Goal: Task Accomplishment & Management: Use online tool/utility

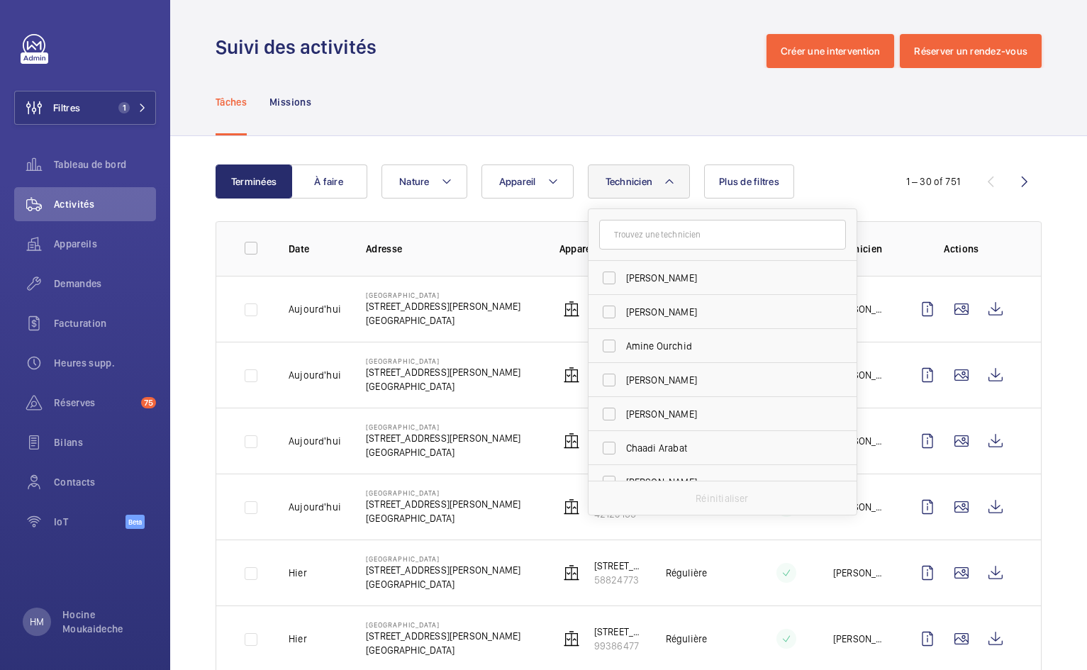
click at [647, 232] on input "text" at bounding box center [722, 235] width 247 height 30
click at [84, 617] on p "Hocine Moukaideche" at bounding box center [104, 622] width 85 height 28
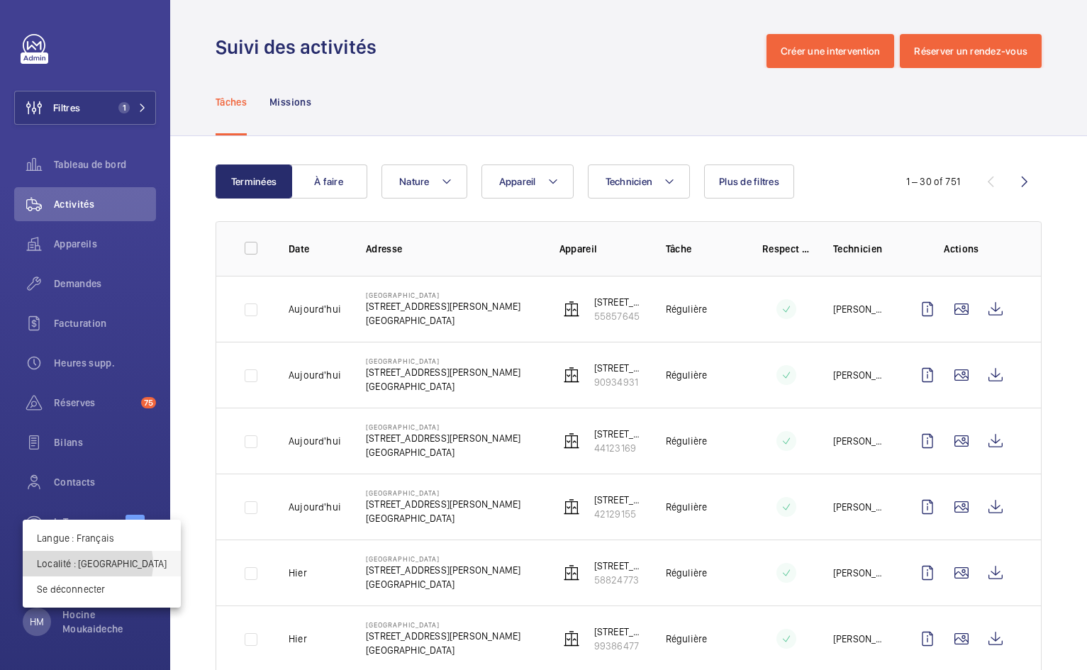
click at [87, 564] on p "Localité : France" at bounding box center [102, 564] width 130 height 14
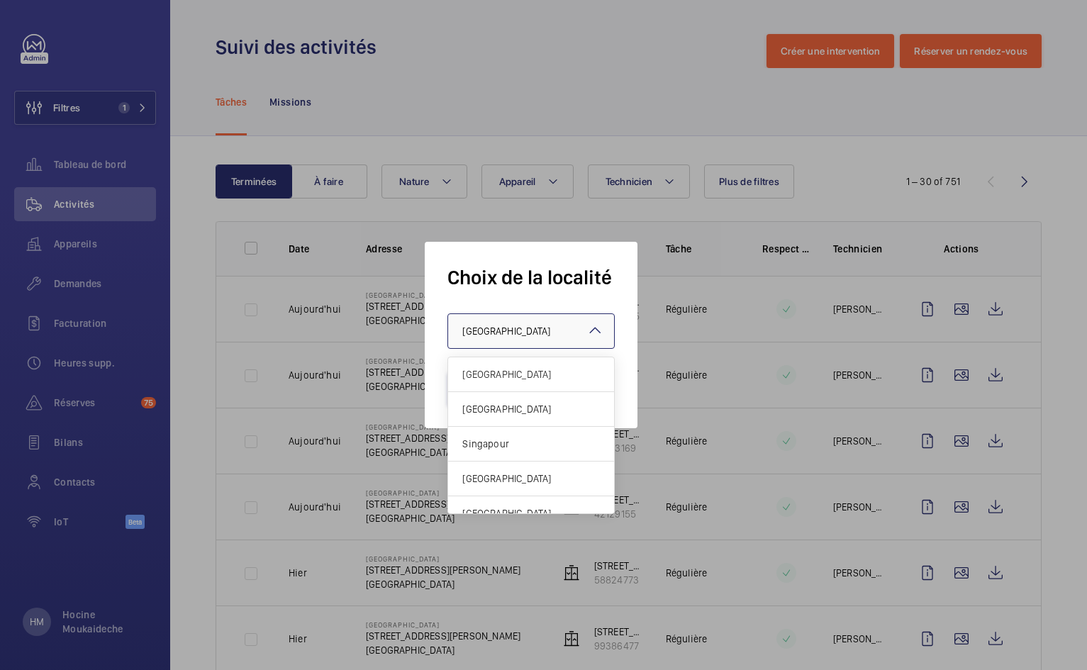
click at [506, 320] on div at bounding box center [531, 331] width 166 height 34
click at [525, 417] on div "[GEOGRAPHIC_DATA]" at bounding box center [531, 409] width 166 height 35
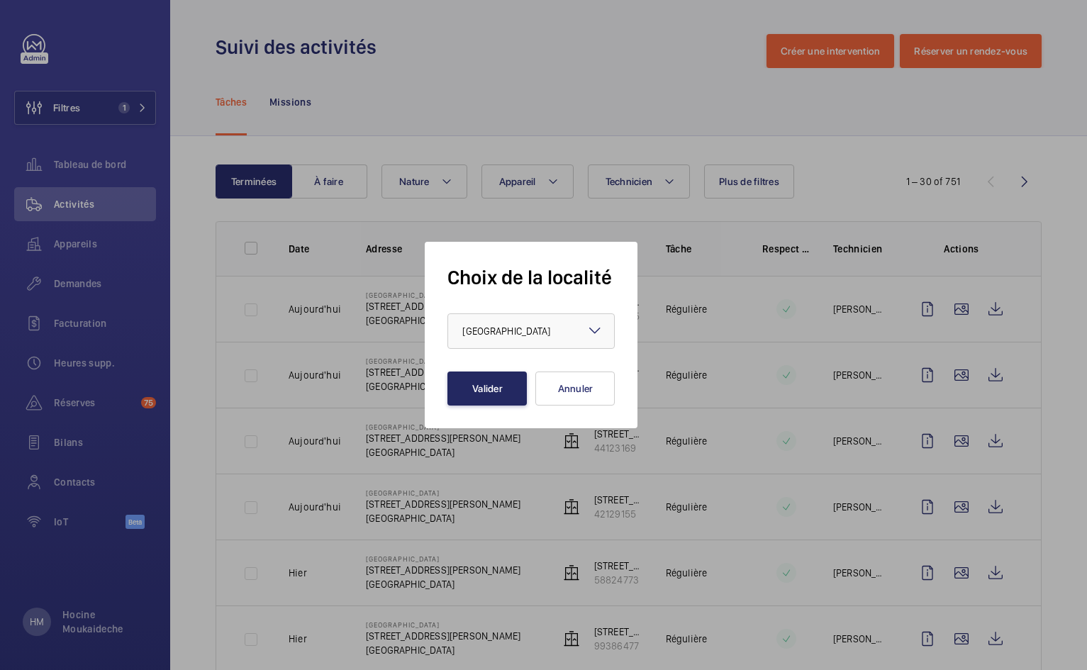
click at [497, 394] on button "Valider" at bounding box center [487, 389] width 79 height 34
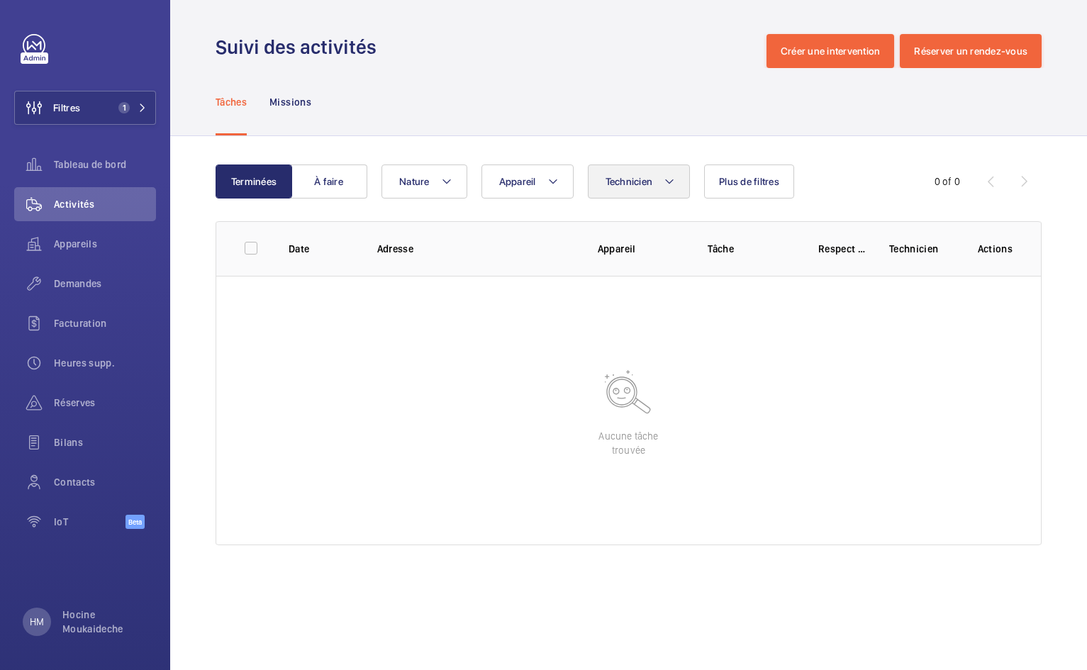
click at [674, 180] on mat-icon at bounding box center [669, 181] width 11 height 17
click at [652, 242] on input "text" at bounding box center [722, 235] width 247 height 30
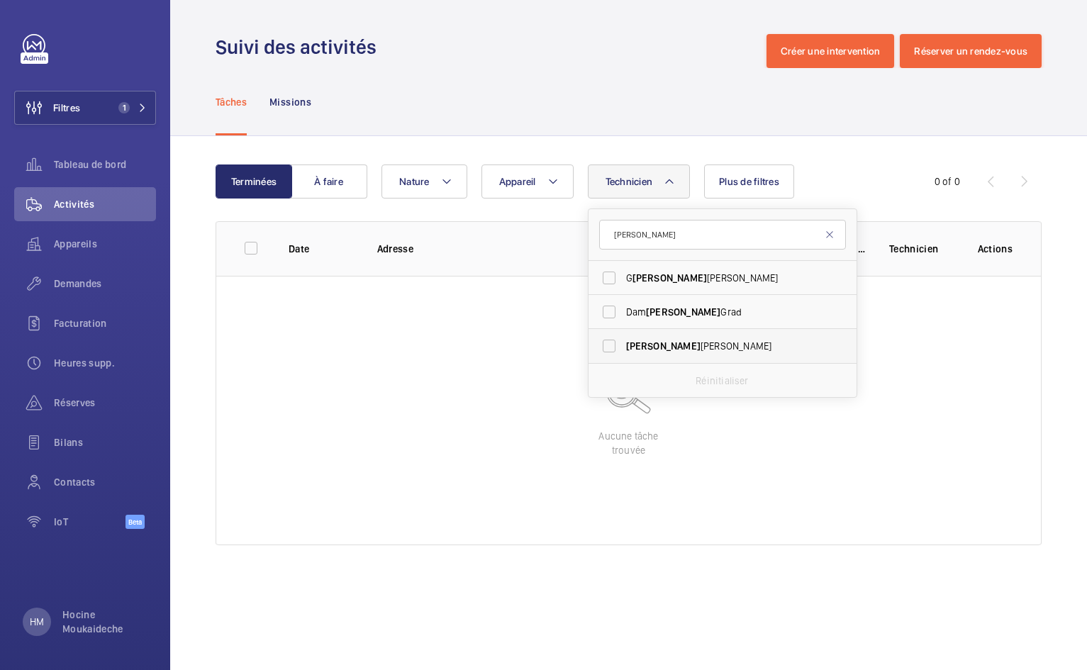
type input "[PERSON_NAME]"
click at [660, 343] on span "[PERSON_NAME]" at bounding box center [723, 346] width 195 height 14
click at [624, 343] on input "[PERSON_NAME]" at bounding box center [609, 346] width 28 height 28
checkbox input "true"
click at [702, 129] on div "Tâches Missions" at bounding box center [629, 101] width 826 height 67
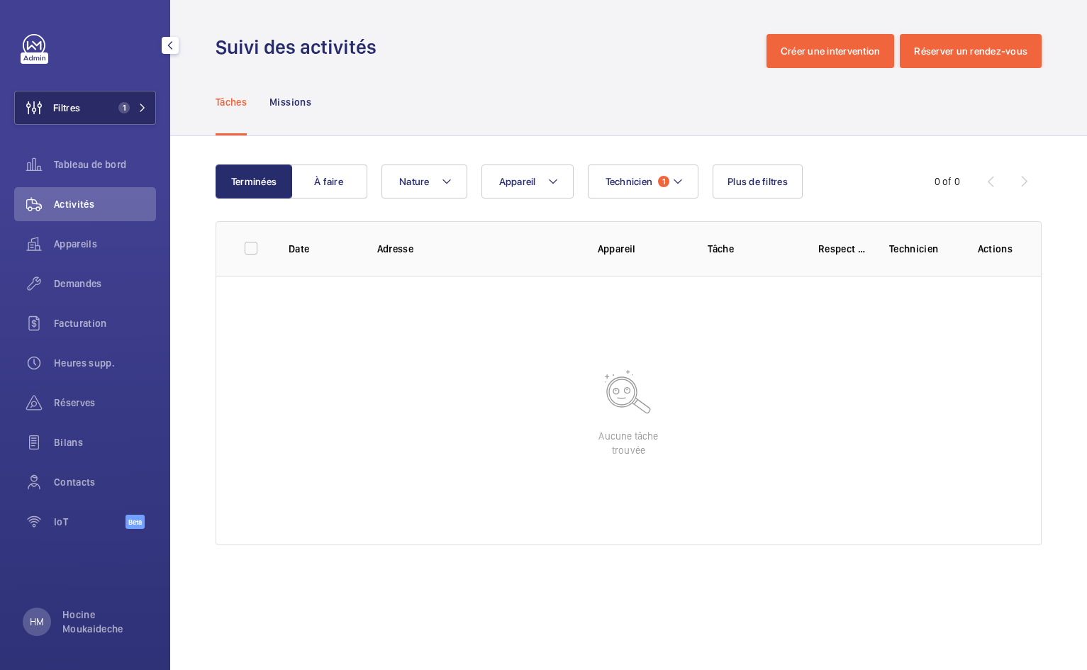
click at [115, 95] on button "Filtres 1" at bounding box center [85, 108] width 142 height 34
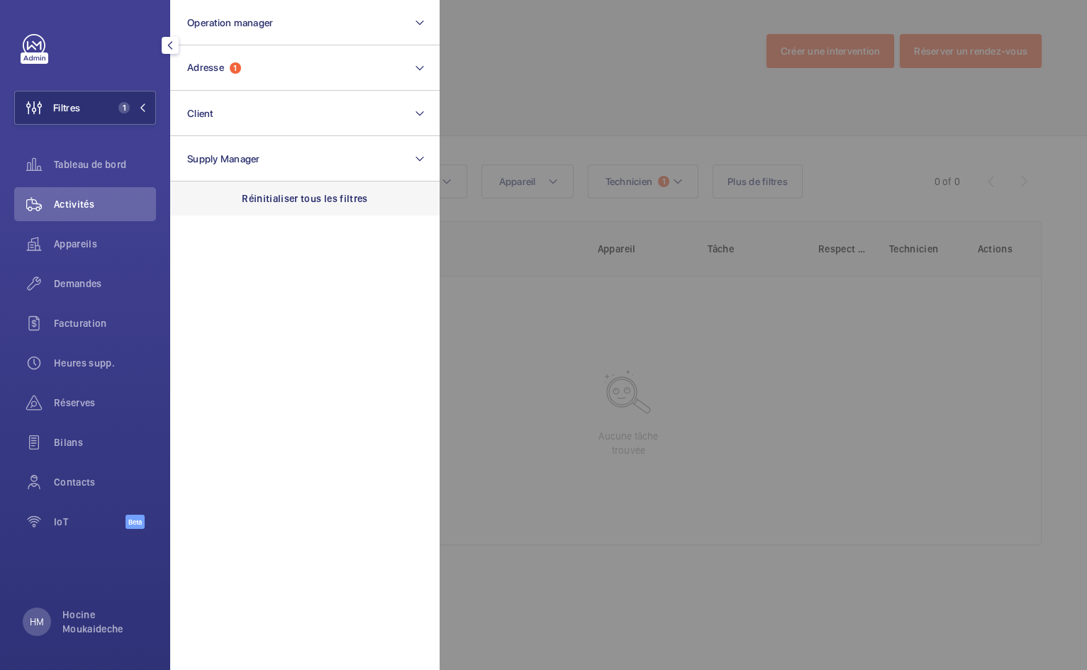
click at [296, 200] on p "Réinitialiser tous les filtres" at bounding box center [305, 199] width 126 height 14
click at [600, 94] on div at bounding box center [983, 335] width 1087 height 670
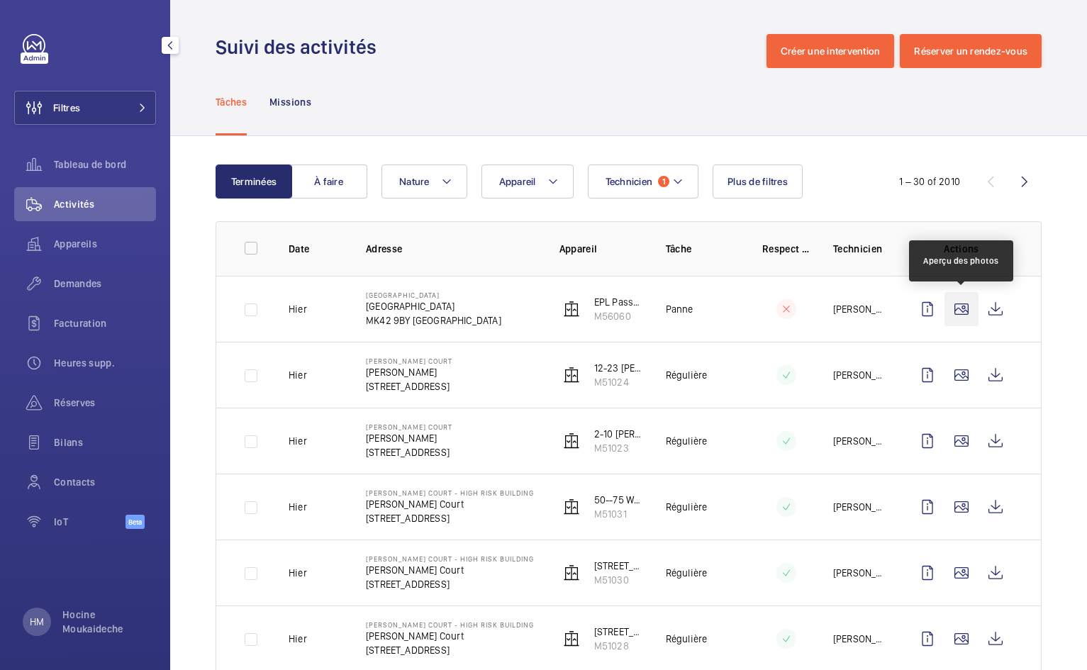
click at [964, 311] on wm-front-icon-button at bounding box center [962, 309] width 34 height 34
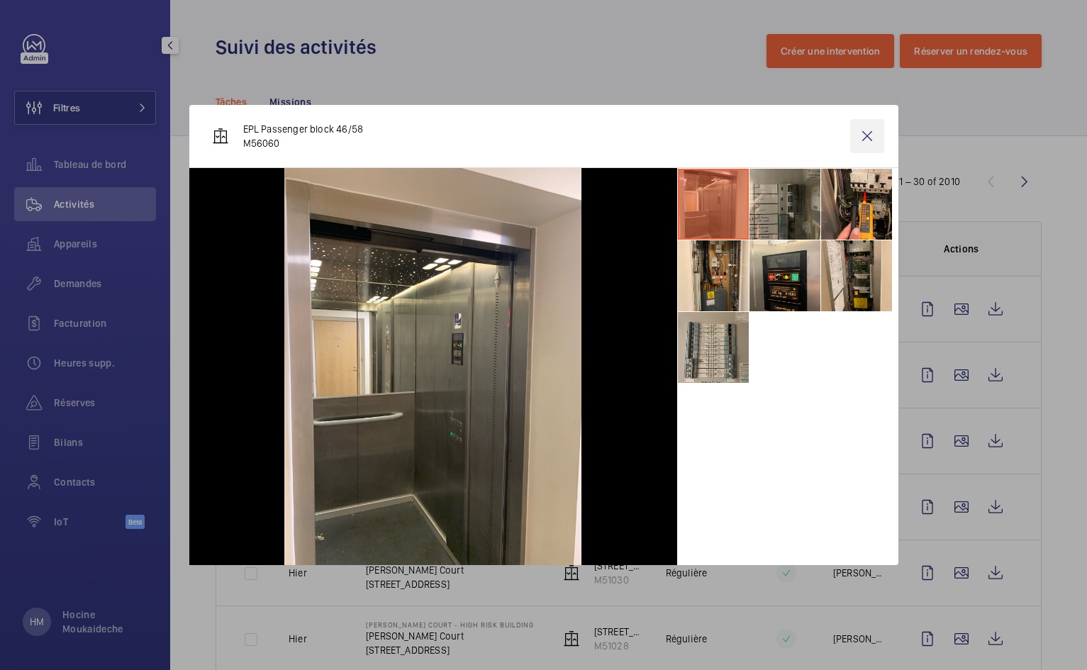
click at [871, 140] on wm-front-icon-button at bounding box center [868, 136] width 34 height 34
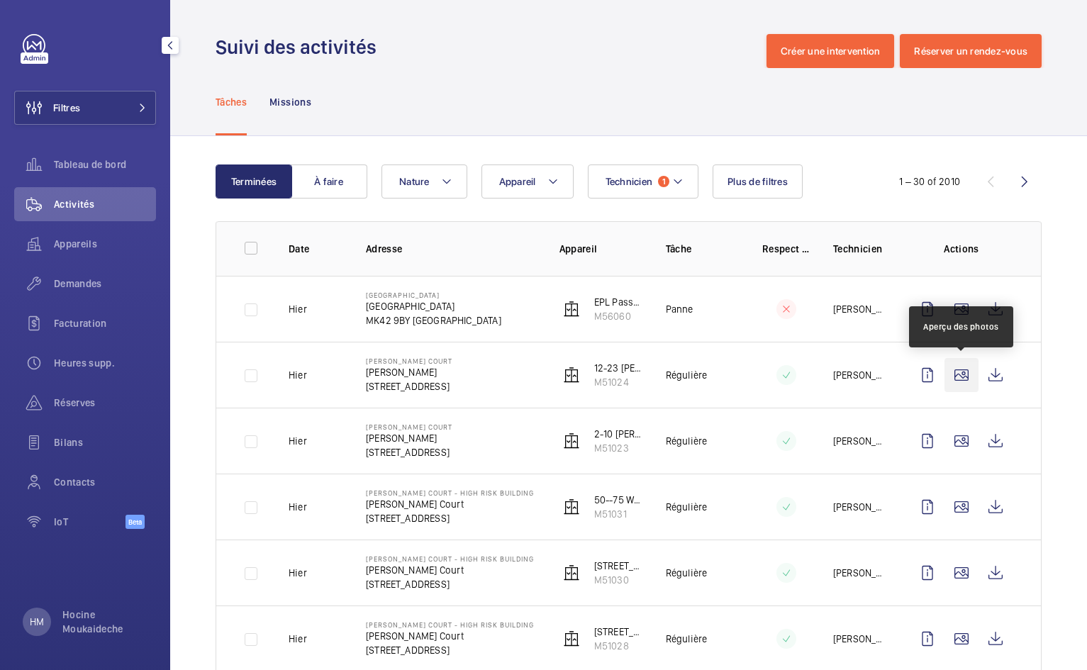
click at [963, 376] on wm-front-icon-button at bounding box center [962, 375] width 34 height 34
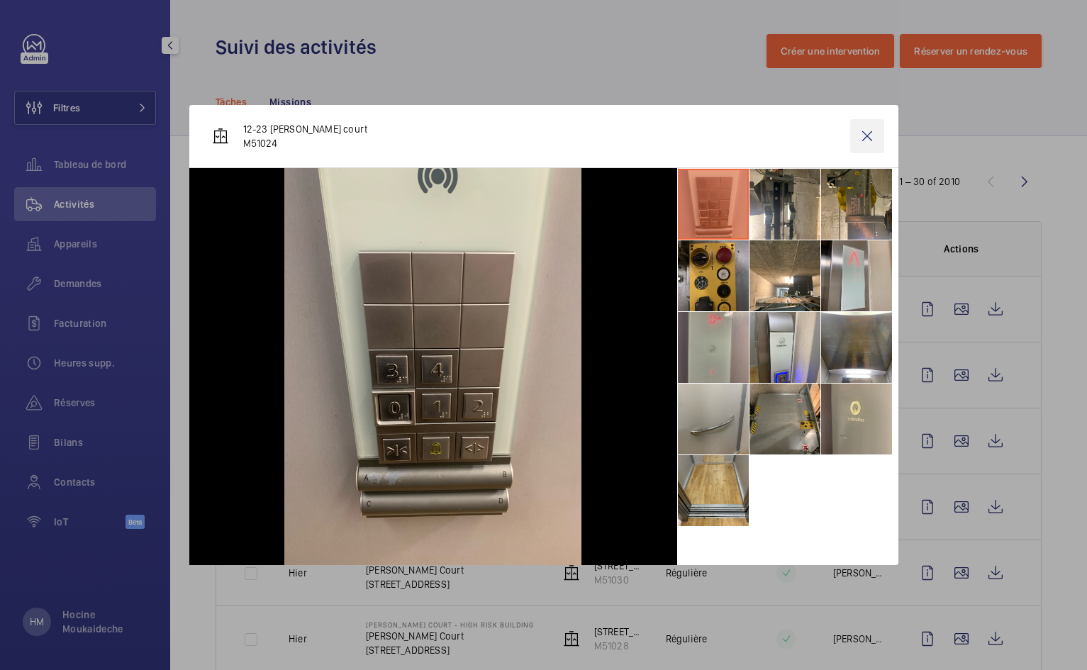
click at [861, 140] on wm-front-icon-button at bounding box center [868, 136] width 34 height 34
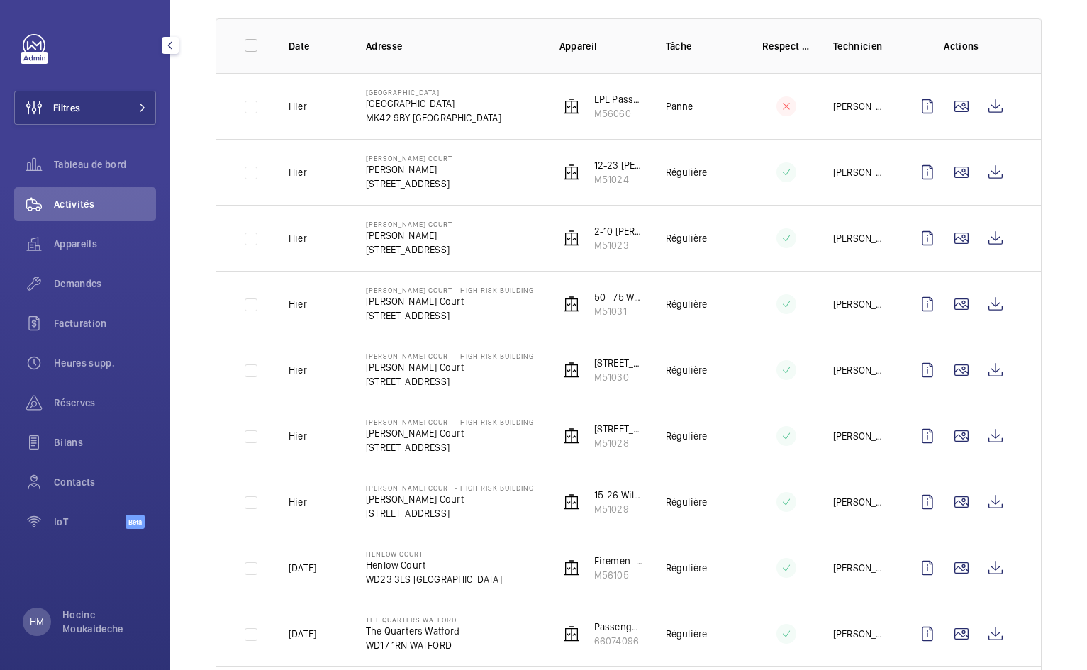
scroll to position [287, 0]
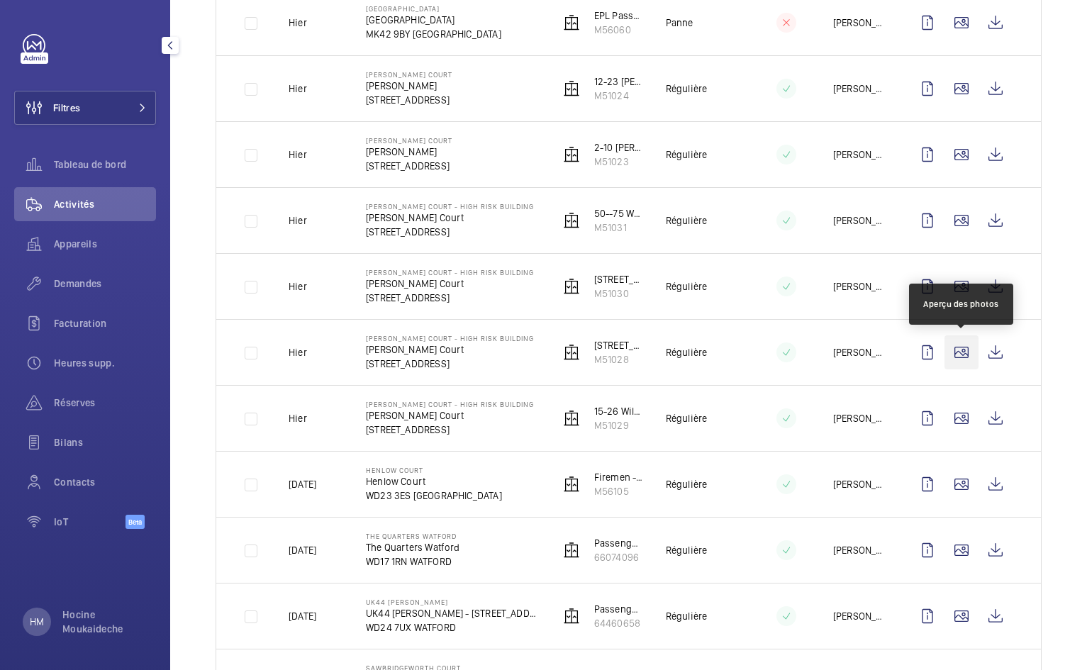
click at [964, 345] on wm-front-icon-button at bounding box center [962, 353] width 34 height 34
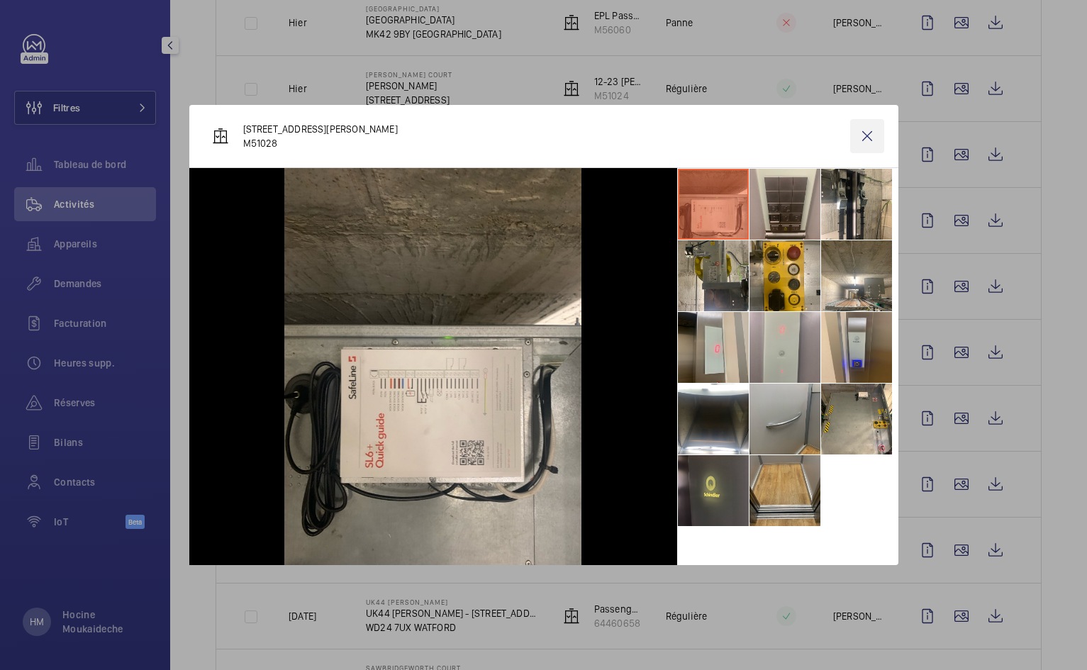
click at [864, 136] on wm-front-icon-button at bounding box center [868, 136] width 34 height 34
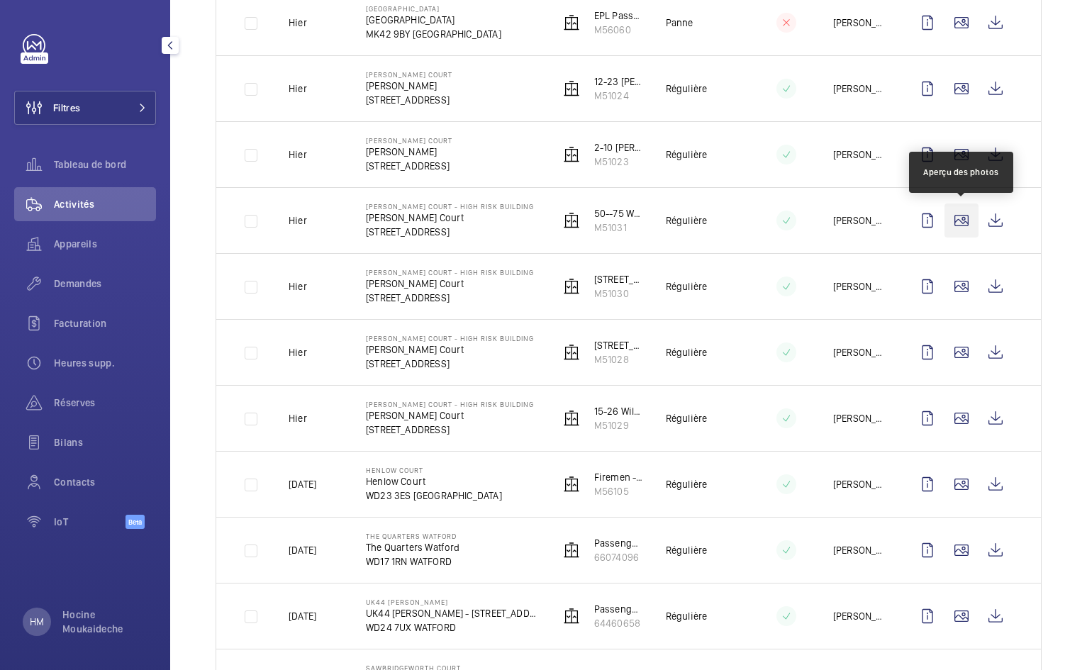
click at [960, 222] on wm-front-icon-button at bounding box center [962, 221] width 34 height 34
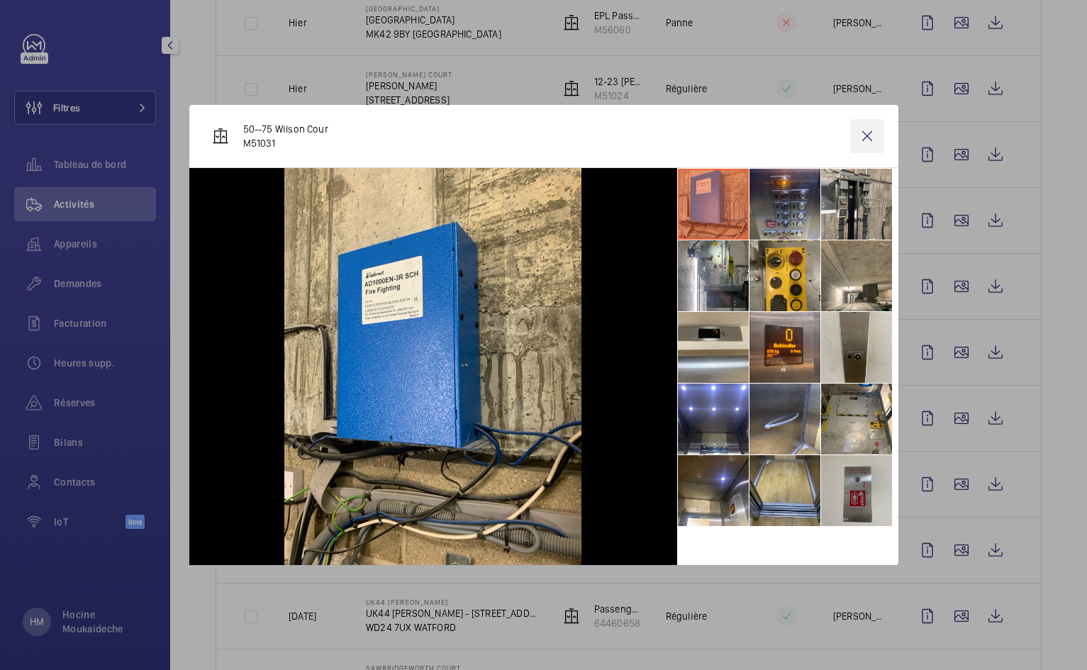
click at [869, 133] on wm-front-icon-button at bounding box center [868, 136] width 34 height 34
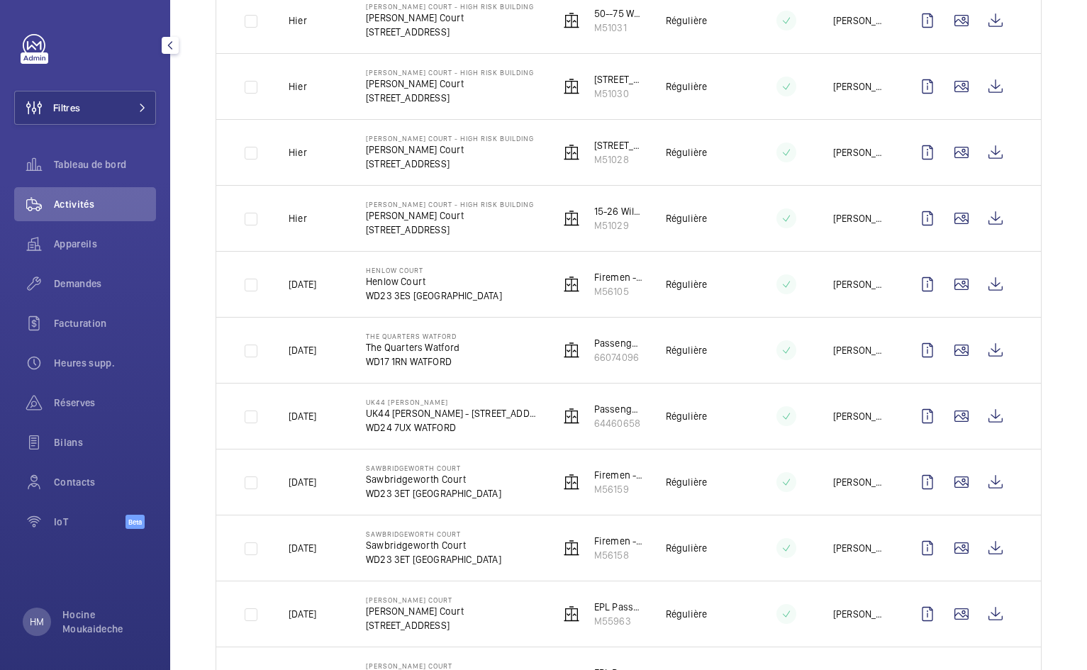
scroll to position [506, 0]
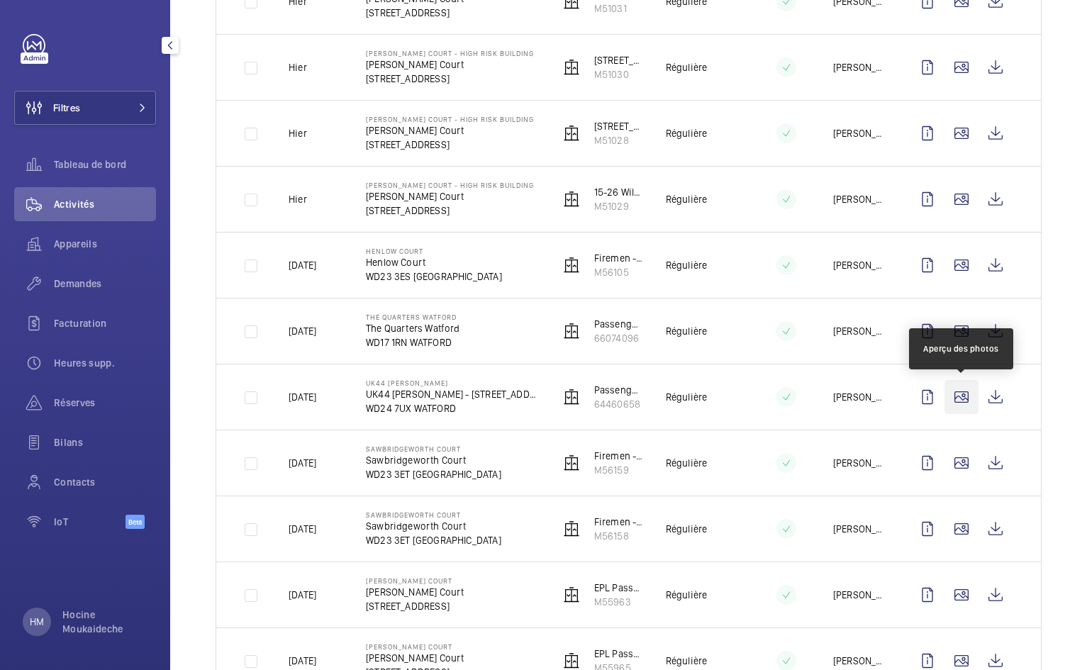
click at [960, 389] on wm-front-icon-button at bounding box center [962, 397] width 34 height 34
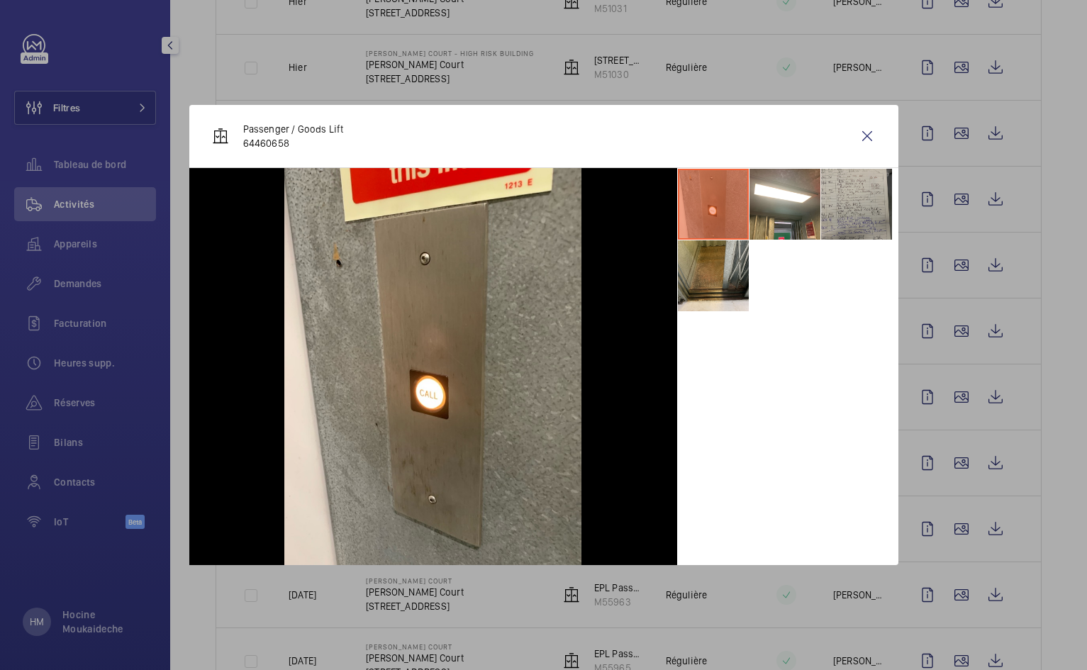
click at [852, 190] on li at bounding box center [856, 204] width 71 height 71
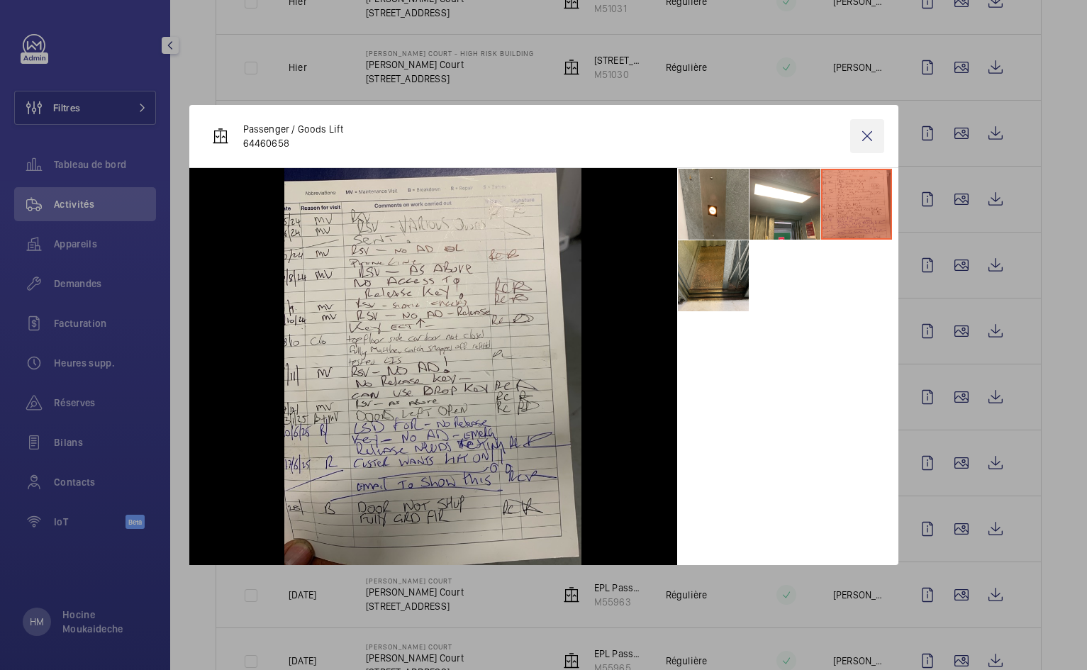
click at [871, 135] on wm-front-icon-button at bounding box center [868, 136] width 34 height 34
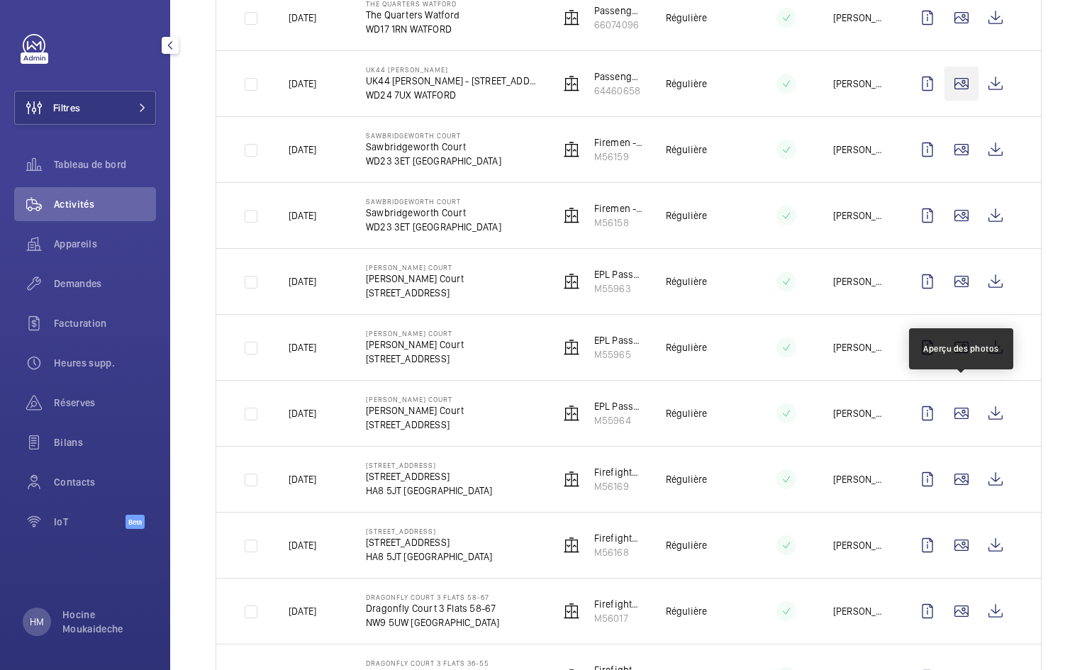
scroll to position [841, 0]
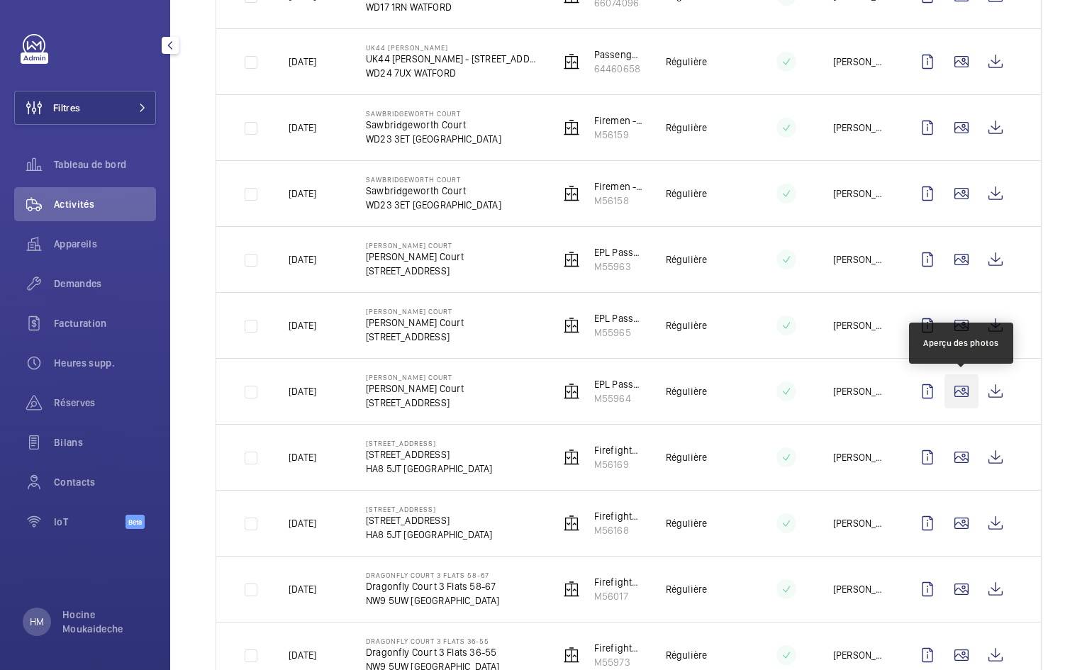
click at [961, 390] on wm-front-icon-button at bounding box center [962, 392] width 34 height 34
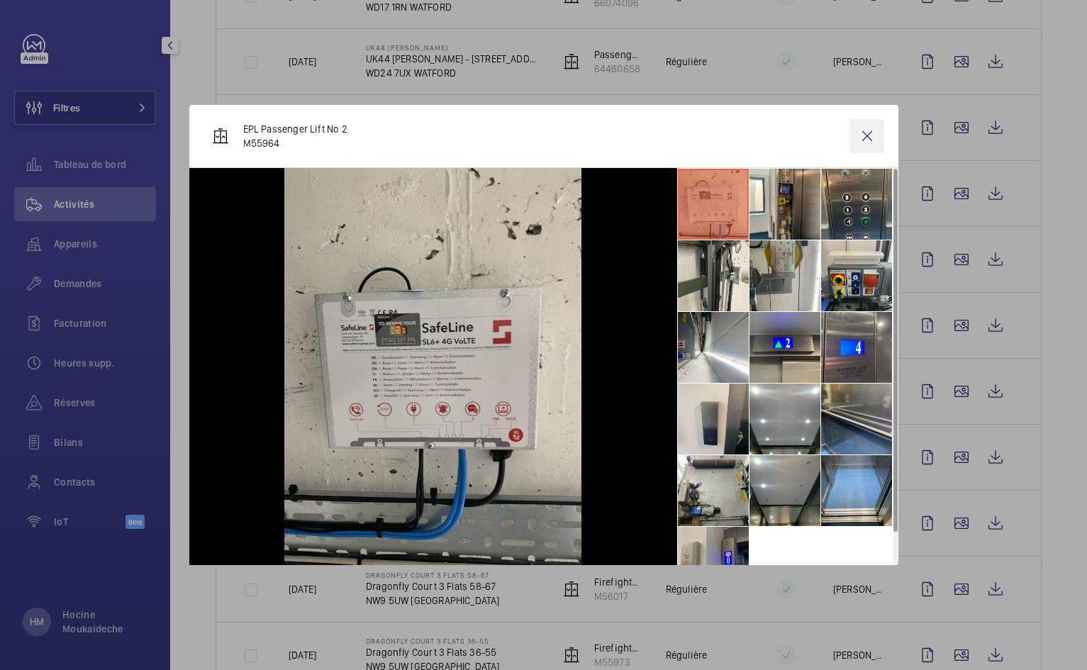
click at [870, 135] on wm-front-icon-button at bounding box center [868, 136] width 34 height 34
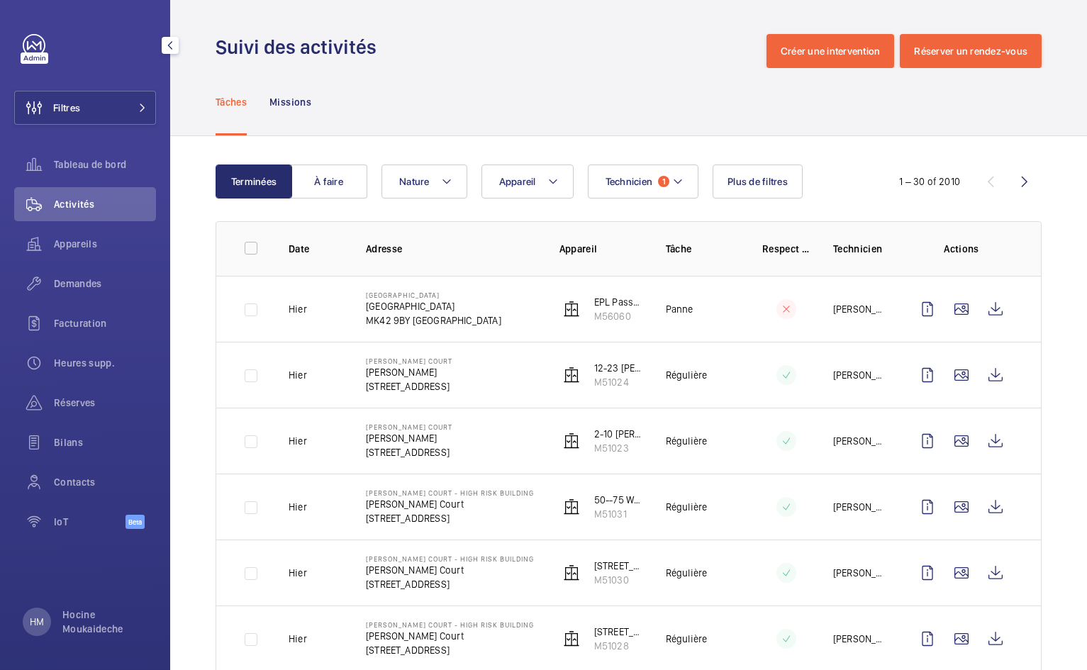
scroll to position [0, 0]
click at [504, 93] on div "Tâches Missions" at bounding box center [629, 101] width 826 height 67
